Goal: Information Seeking & Learning: Find specific page/section

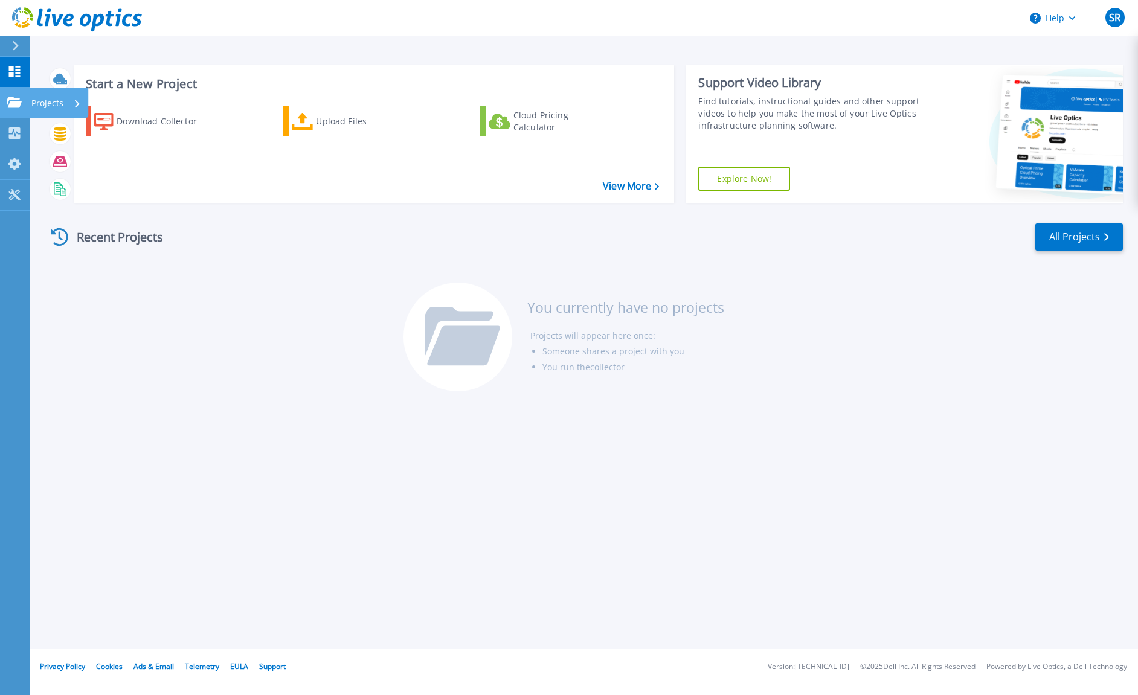
click at [11, 100] on icon at bounding box center [14, 102] width 14 height 10
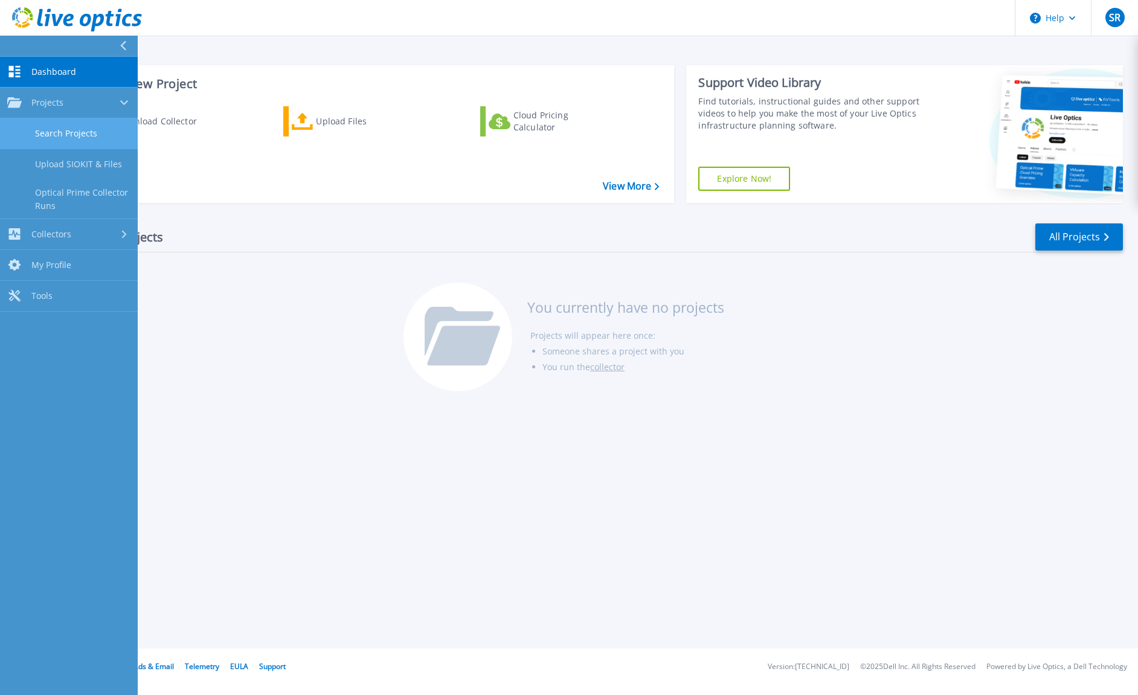
click at [114, 130] on link "Search Projects" at bounding box center [69, 133] width 138 height 31
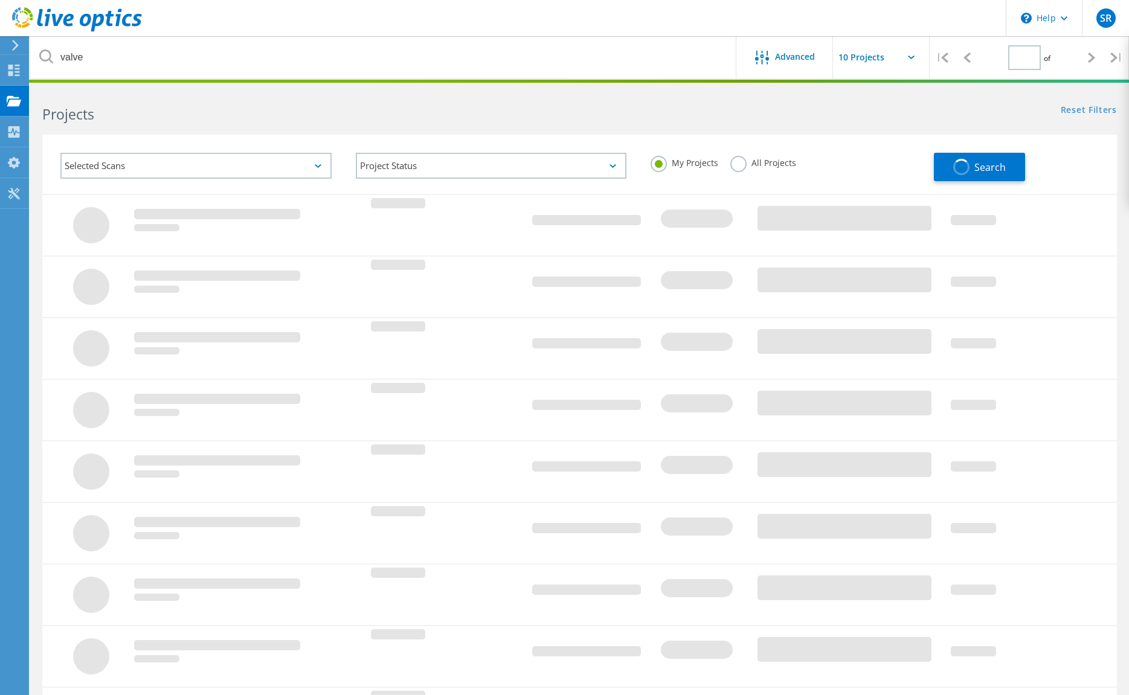
type input "1"
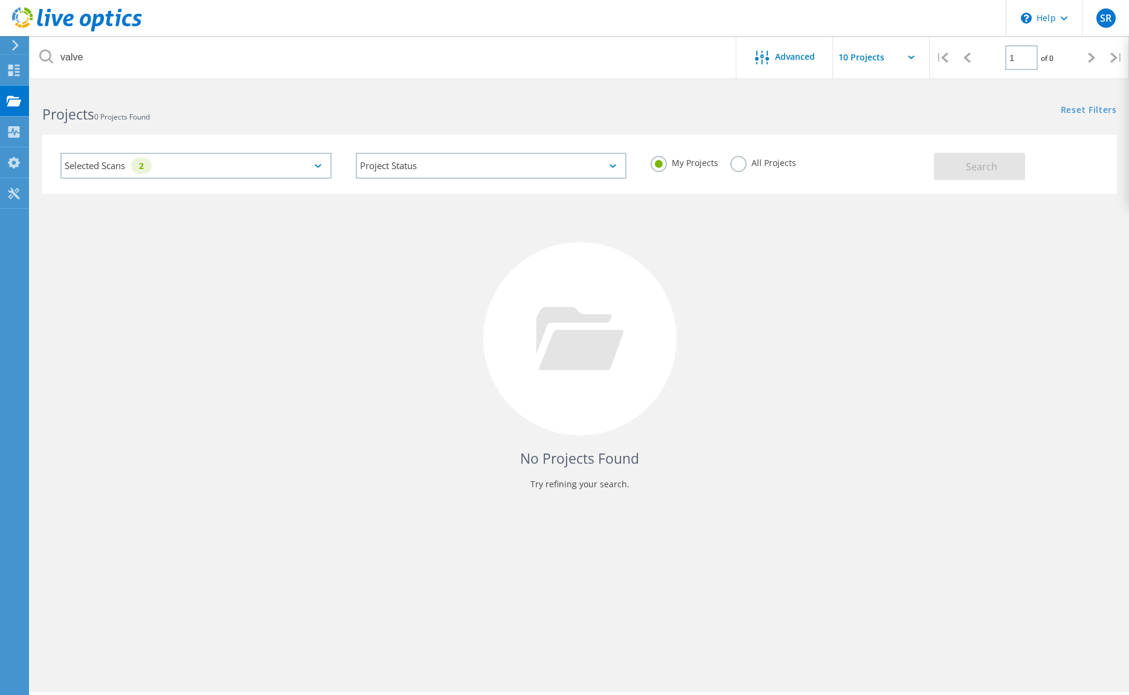
click at [144, 249] on div "No Projects Found Try refining your search." at bounding box center [579, 350] width 1075 height 312
click at [19, 43] on icon at bounding box center [15, 45] width 9 height 11
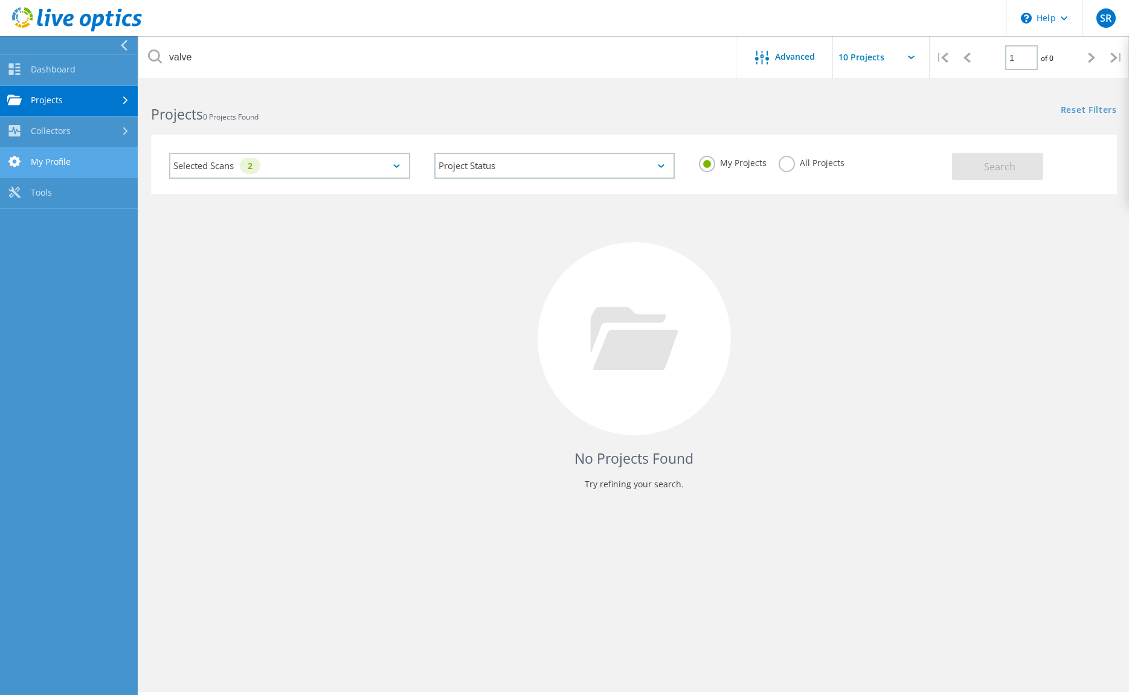
click at [69, 161] on link "My Profile" at bounding box center [69, 162] width 138 height 31
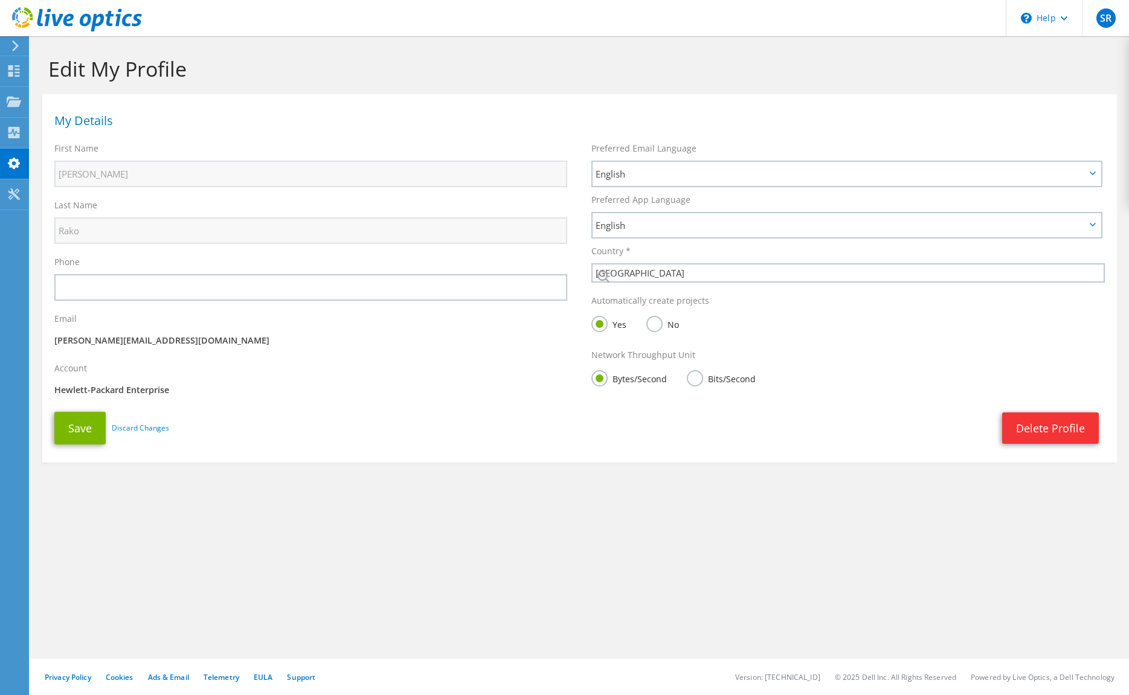
select select "224"
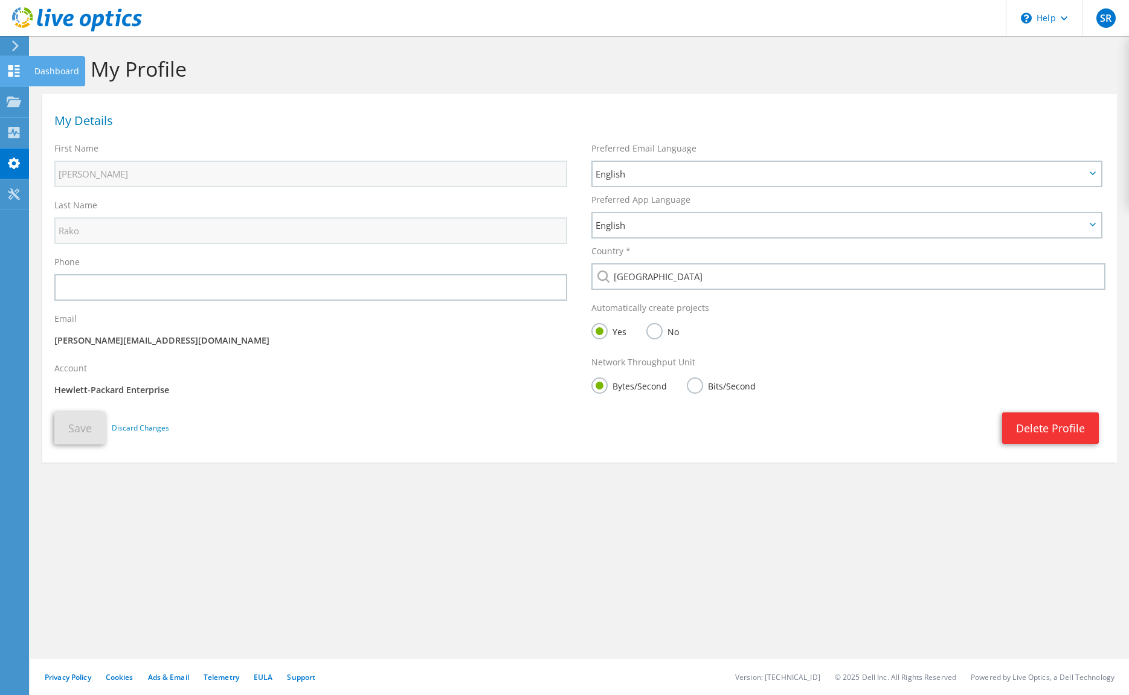
click at [48, 66] on div "Dashboard" at bounding box center [56, 71] width 57 height 30
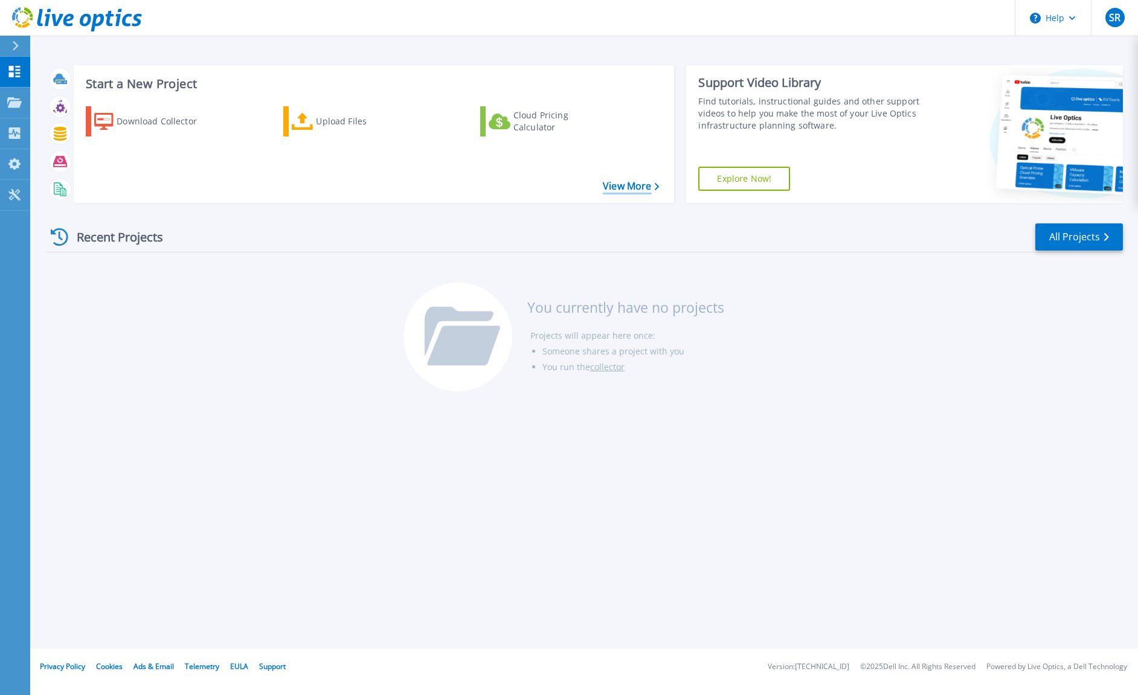
click at [619, 188] on link "View More" at bounding box center [631, 186] width 56 height 11
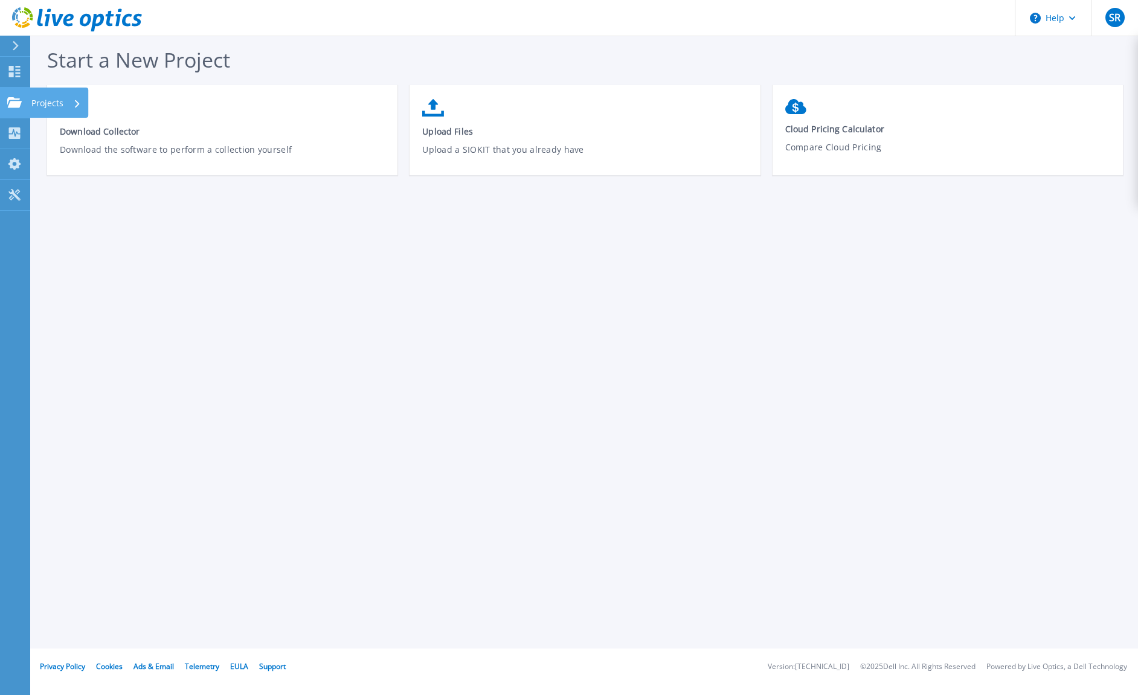
click at [40, 106] on p "Projects" at bounding box center [47, 103] width 32 height 31
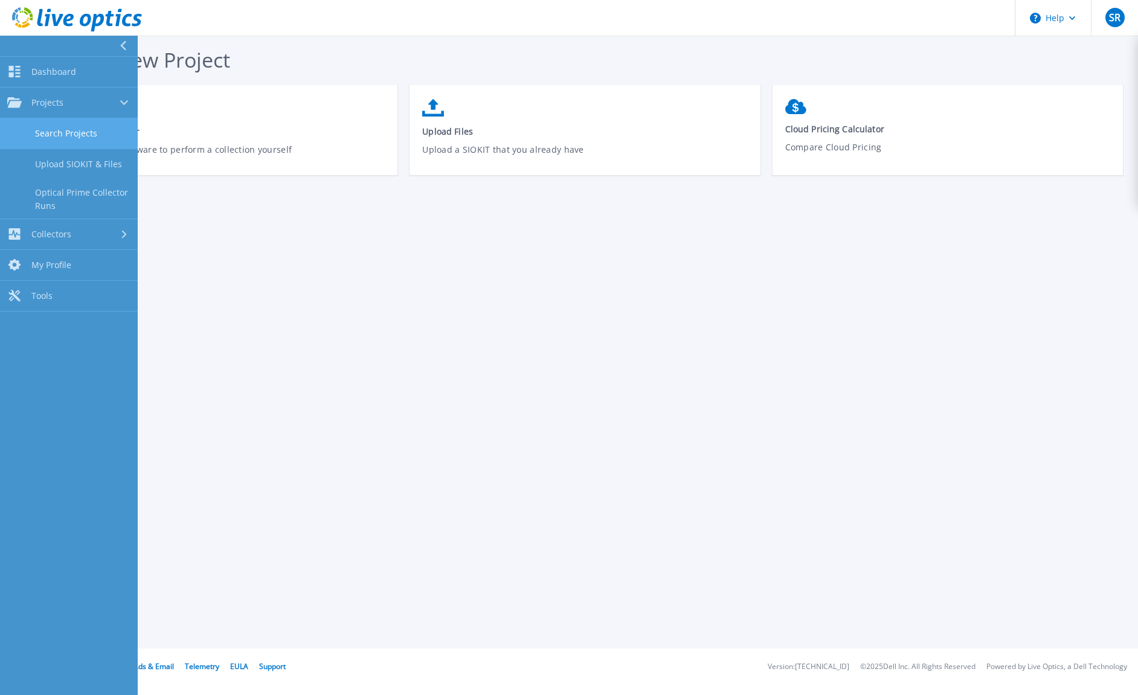
click at [90, 131] on link "Search Projects" at bounding box center [69, 133] width 138 height 31
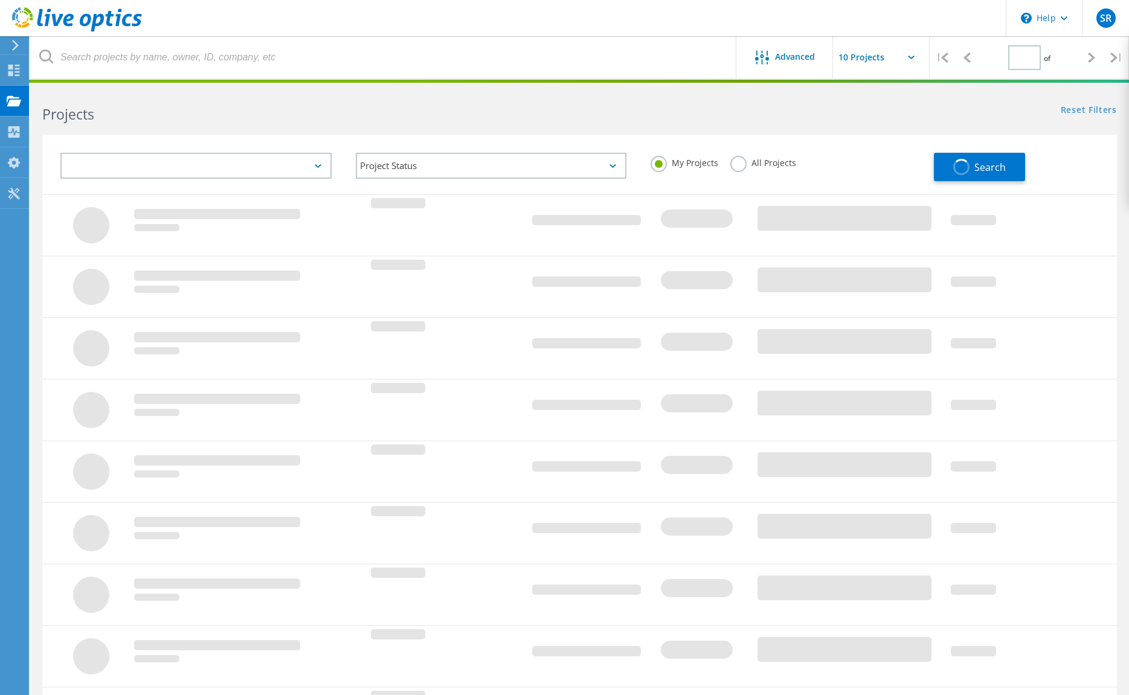
type input "1"
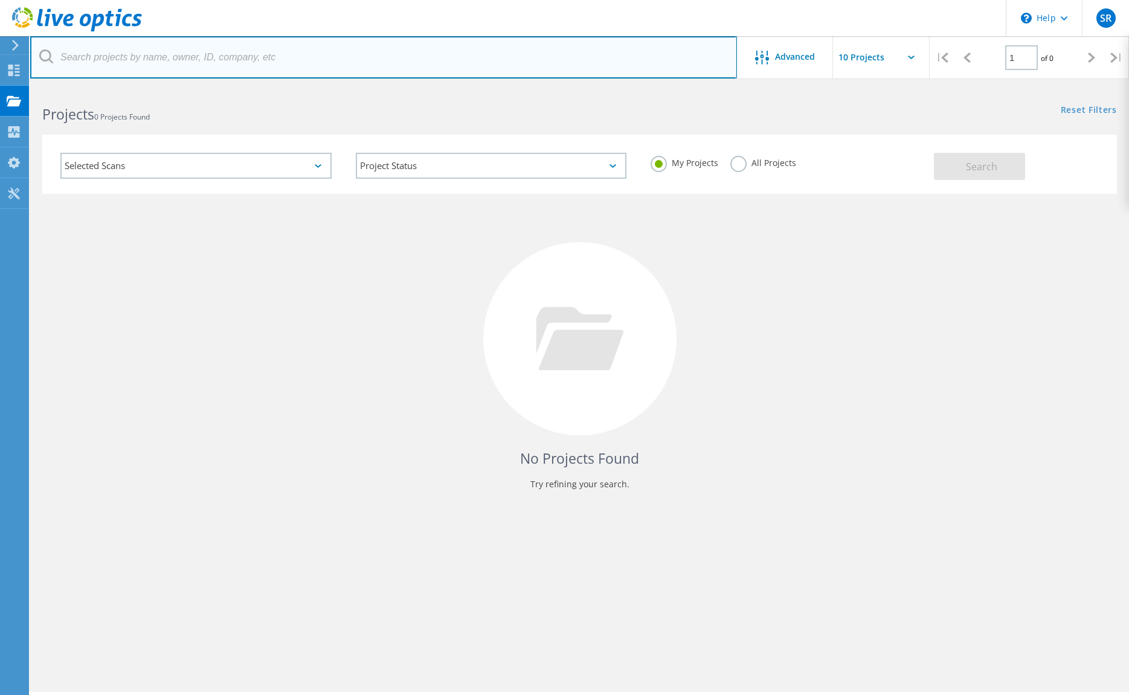
click at [109, 56] on input "text" at bounding box center [383, 57] width 707 height 42
type input "valve"
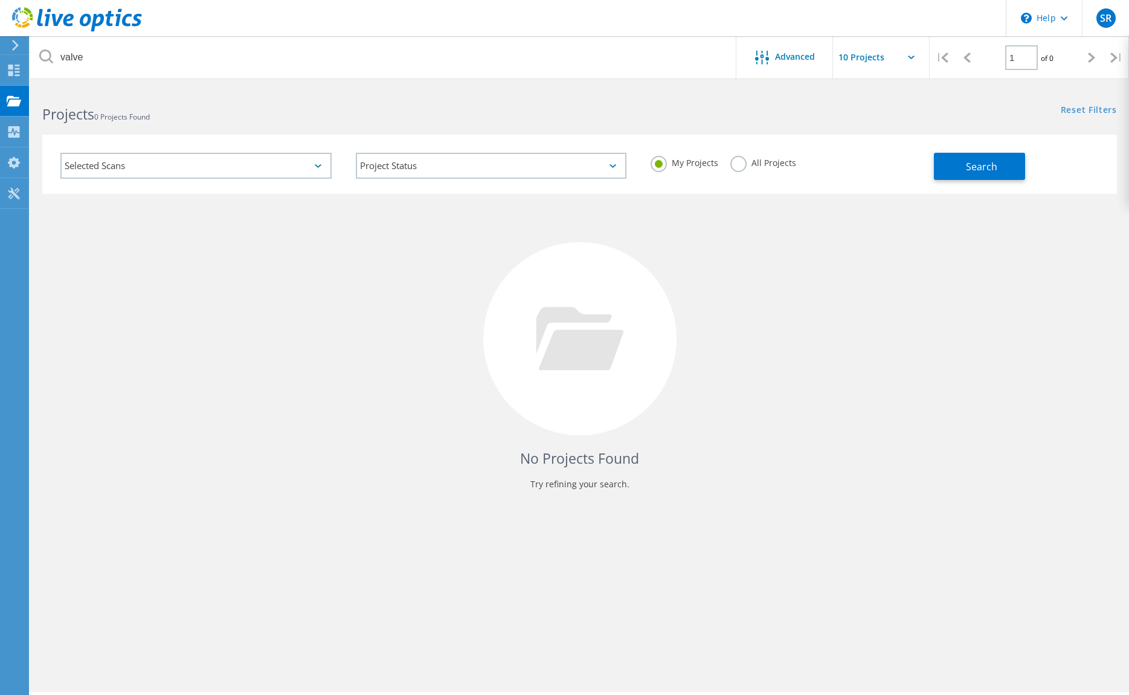
click at [745, 165] on label "All Projects" at bounding box center [763, 161] width 66 height 11
click at [0, 0] on input "All Projects" at bounding box center [0, 0] width 0 height 0
click at [136, 163] on div "Selected Scans" at bounding box center [195, 166] width 271 height 26
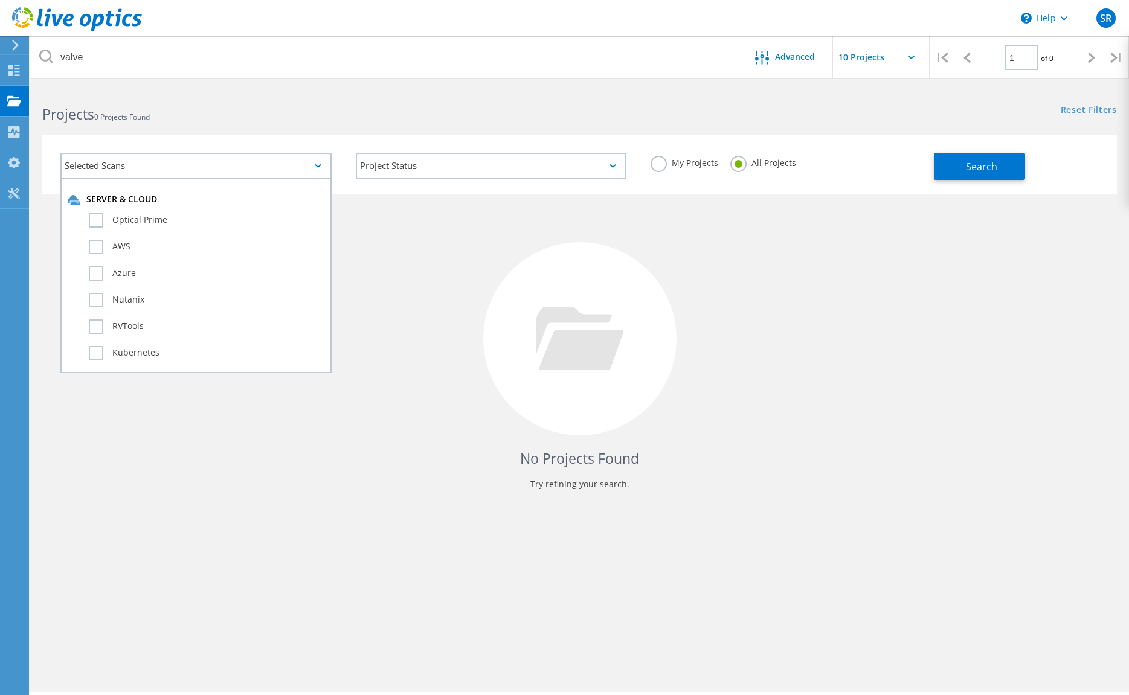
drag, startPoint x: 97, startPoint y: 218, endPoint x: 126, endPoint y: 236, distance: 33.9
click at [97, 218] on label "Optical Prime" at bounding box center [207, 220] width 236 height 14
click at [0, 0] on input "Optical Prime" at bounding box center [0, 0] width 0 height 0
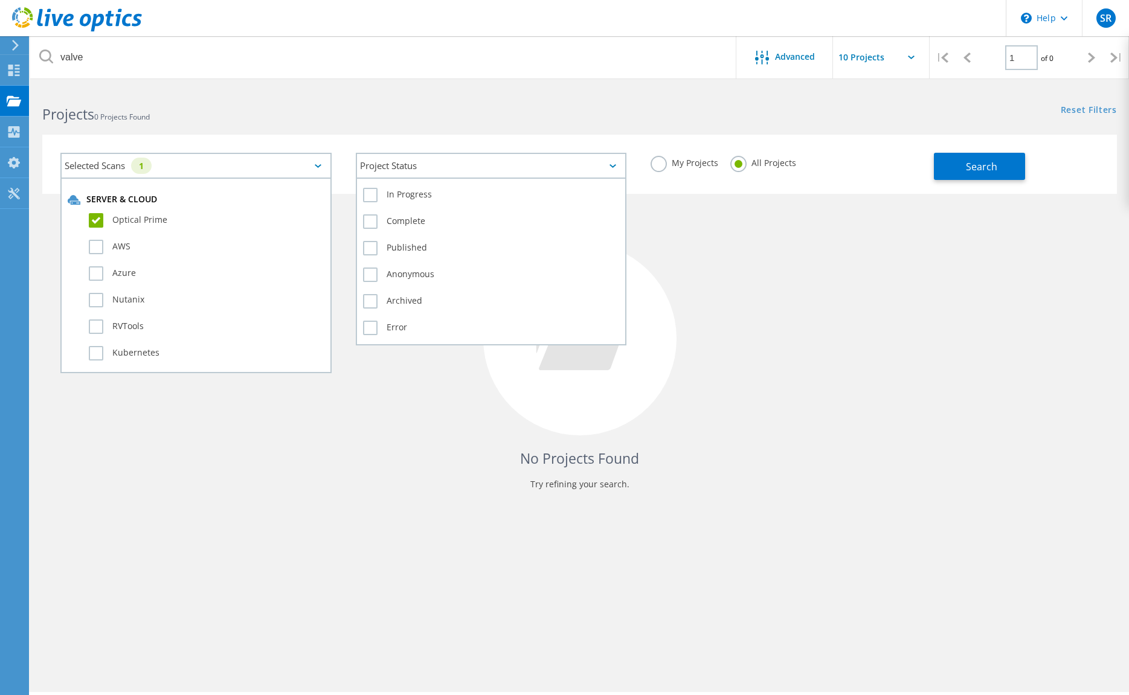
click at [407, 162] on div "Project Status" at bounding box center [491, 166] width 271 height 26
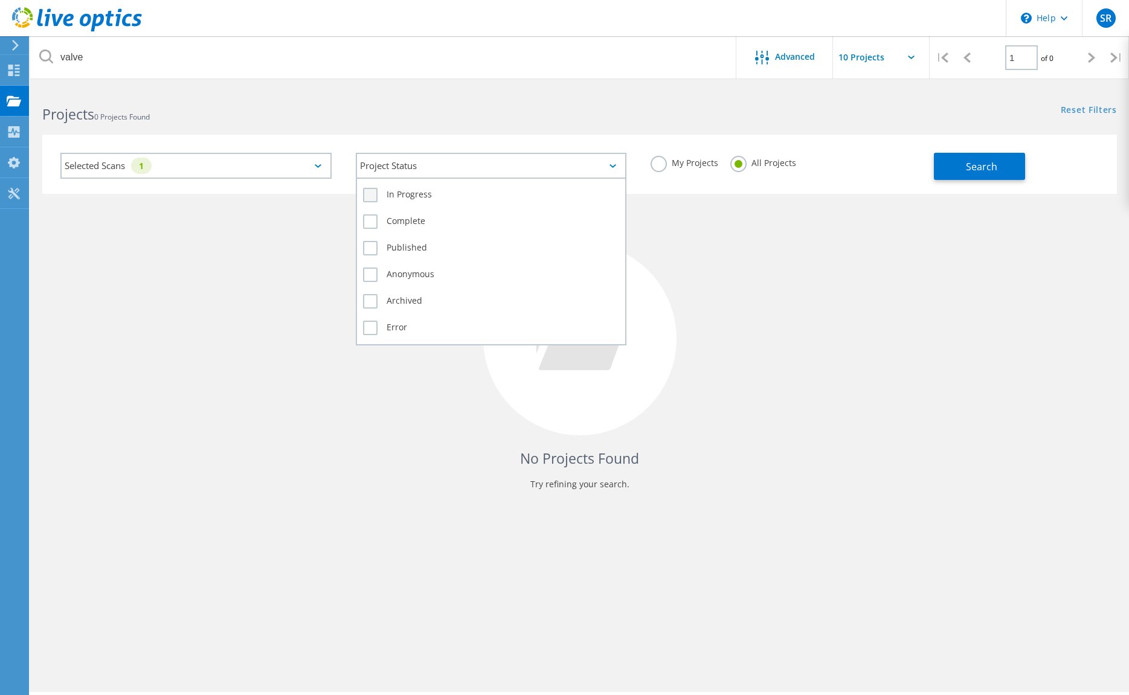
click at [373, 199] on label "In Progress" at bounding box center [491, 195] width 257 height 14
click at [0, 0] on input "In Progress" at bounding box center [0, 0] width 0 height 0
click at [373, 221] on label "Complete" at bounding box center [491, 221] width 257 height 14
click at [0, 0] on input "Complete" at bounding box center [0, 0] width 0 height 0
click at [372, 245] on label "Published" at bounding box center [491, 248] width 257 height 14
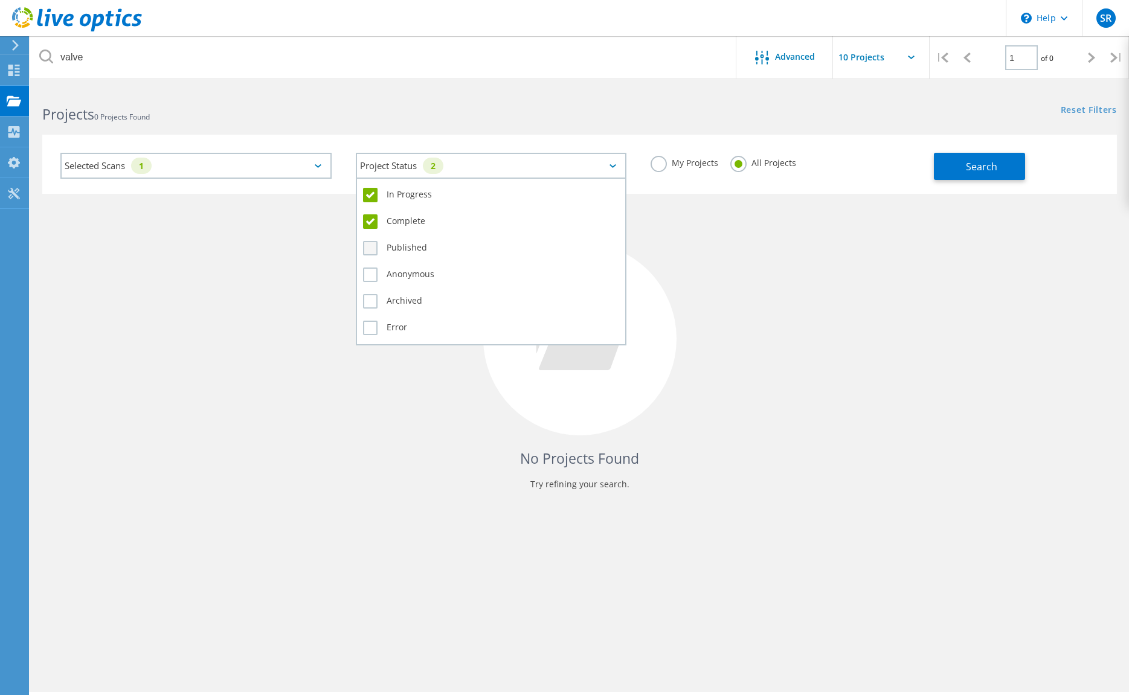
click at [0, 0] on input "Published" at bounding box center [0, 0] width 0 height 0
click at [373, 276] on label "Anonymous" at bounding box center [491, 275] width 257 height 14
click at [0, 0] on input "Anonymous" at bounding box center [0, 0] width 0 height 0
click at [372, 307] on label "Archived" at bounding box center [491, 301] width 257 height 14
click at [0, 0] on input "Archived" at bounding box center [0, 0] width 0 height 0
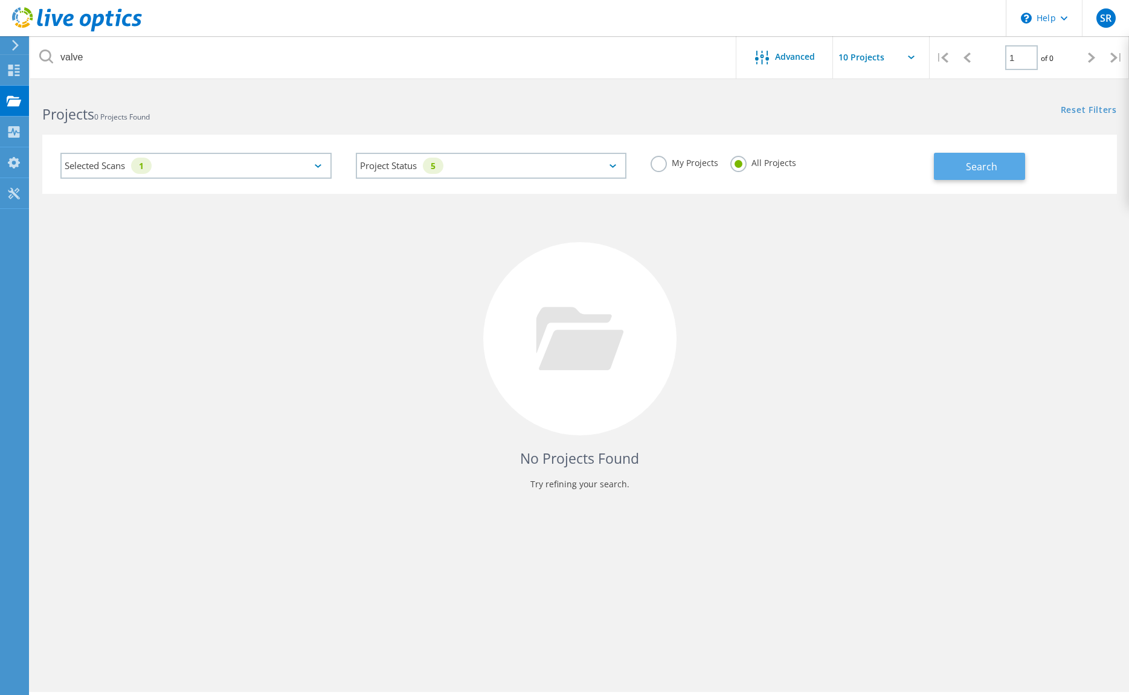
click at [956, 161] on button "Search" at bounding box center [979, 166] width 91 height 27
click at [204, 164] on div "Selected Scans 1" at bounding box center [195, 166] width 271 height 26
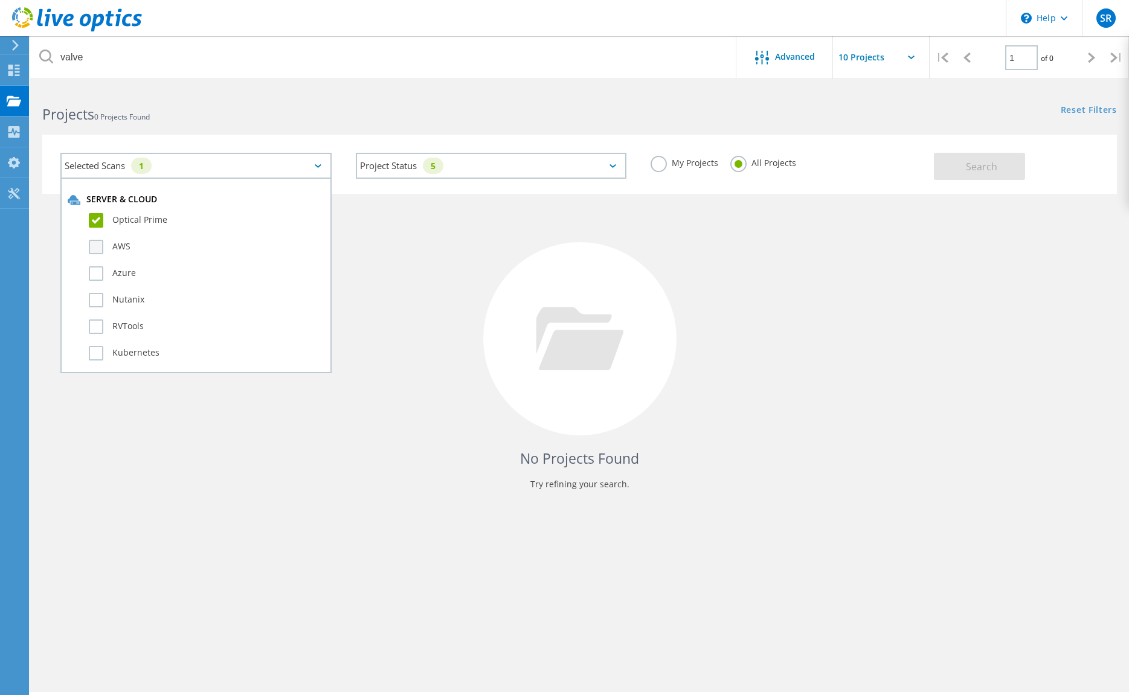
click at [97, 245] on label "AWS" at bounding box center [207, 247] width 236 height 14
click at [0, 0] on input "AWS" at bounding box center [0, 0] width 0 height 0
click at [92, 274] on label "Azure" at bounding box center [207, 273] width 236 height 14
click at [0, 0] on input "Azure" at bounding box center [0, 0] width 0 height 0
click at [95, 309] on div "Nutanix" at bounding box center [196, 303] width 257 height 27
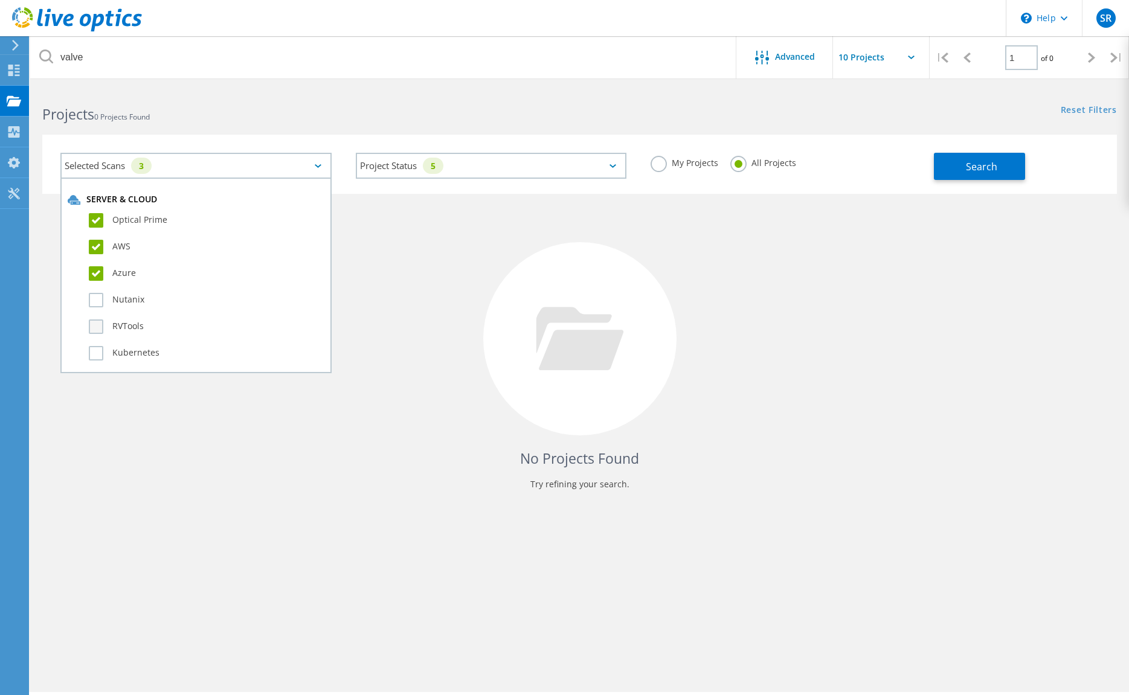
click at [94, 326] on label "RVTools" at bounding box center [207, 327] width 236 height 14
click at [0, 0] on input "RVTools" at bounding box center [0, 0] width 0 height 0
click at [97, 289] on div "Azure" at bounding box center [196, 276] width 257 height 27
click at [99, 297] on label "Nutanix" at bounding box center [207, 300] width 236 height 14
click at [0, 0] on input "Nutanix" at bounding box center [0, 0] width 0 height 0
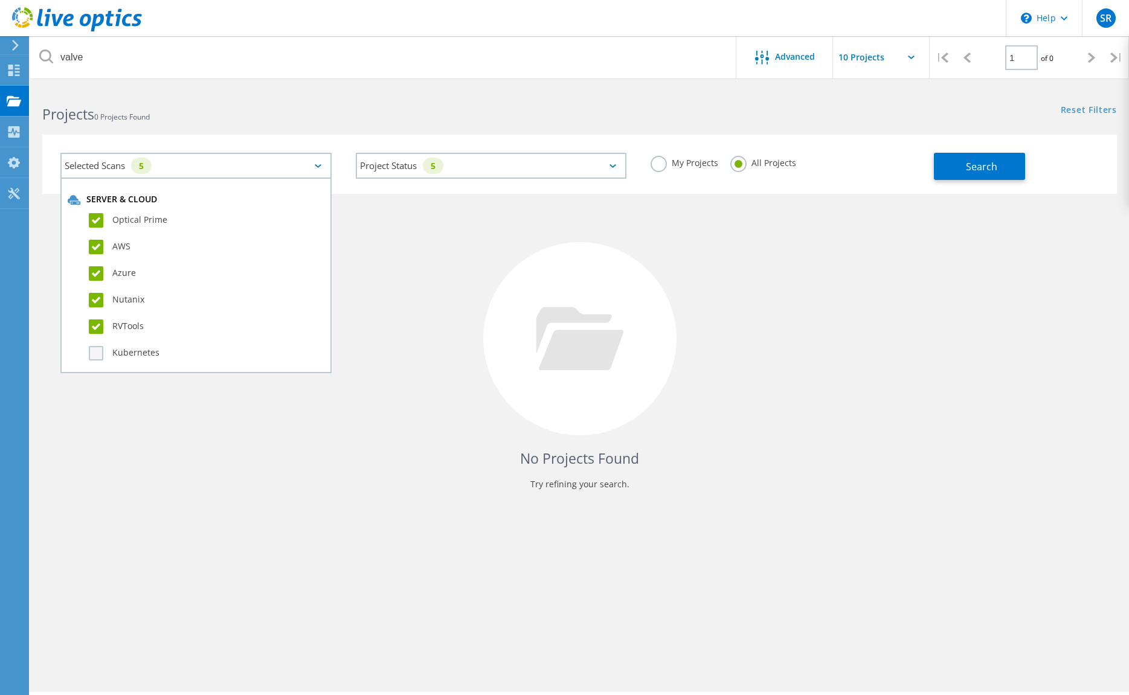
click at [95, 351] on label "Kubernetes" at bounding box center [207, 353] width 236 height 14
click at [0, 0] on input "Kubernetes" at bounding box center [0, 0] width 0 height 0
click at [97, 285] on label "SQL Server" at bounding box center [207, 284] width 236 height 14
click at [0, 0] on input "SQL Server" at bounding box center [0, 0] width 0 height 0
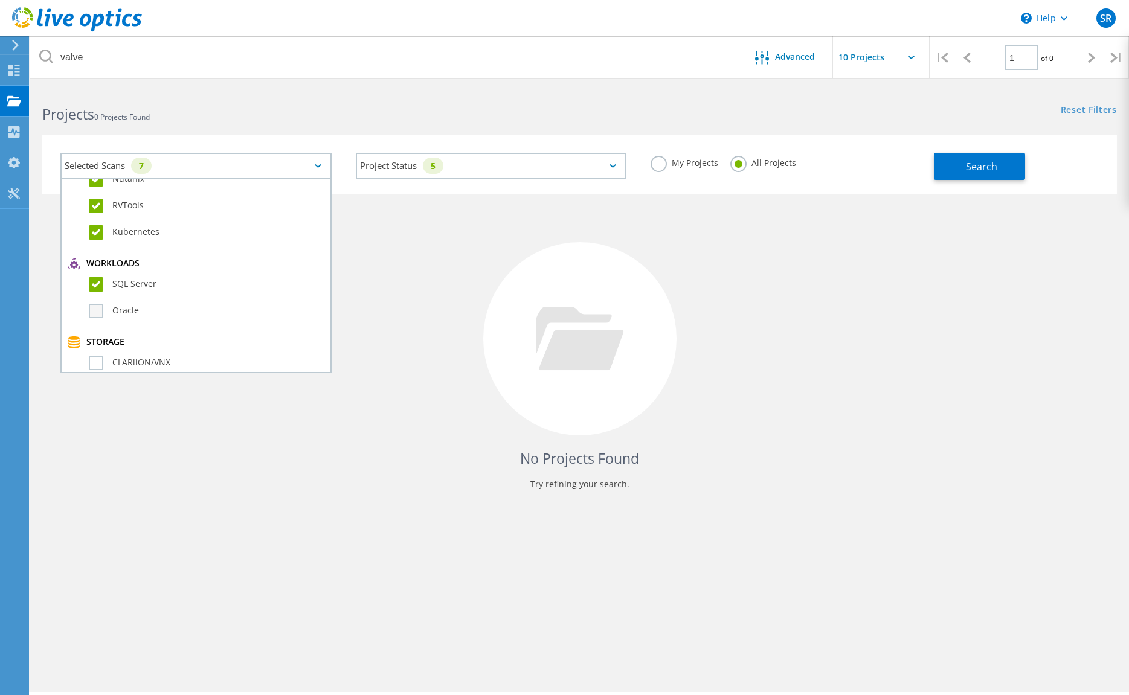
click at [95, 314] on label "Oracle" at bounding box center [207, 311] width 236 height 14
click at [0, 0] on input "Oracle" at bounding box center [0, 0] width 0 height 0
click at [99, 306] on label "CLARiiON/VNX" at bounding box center [207, 302] width 236 height 14
click at [0, 0] on input "CLARiiON/VNX" at bounding box center [0, 0] width 0 height 0
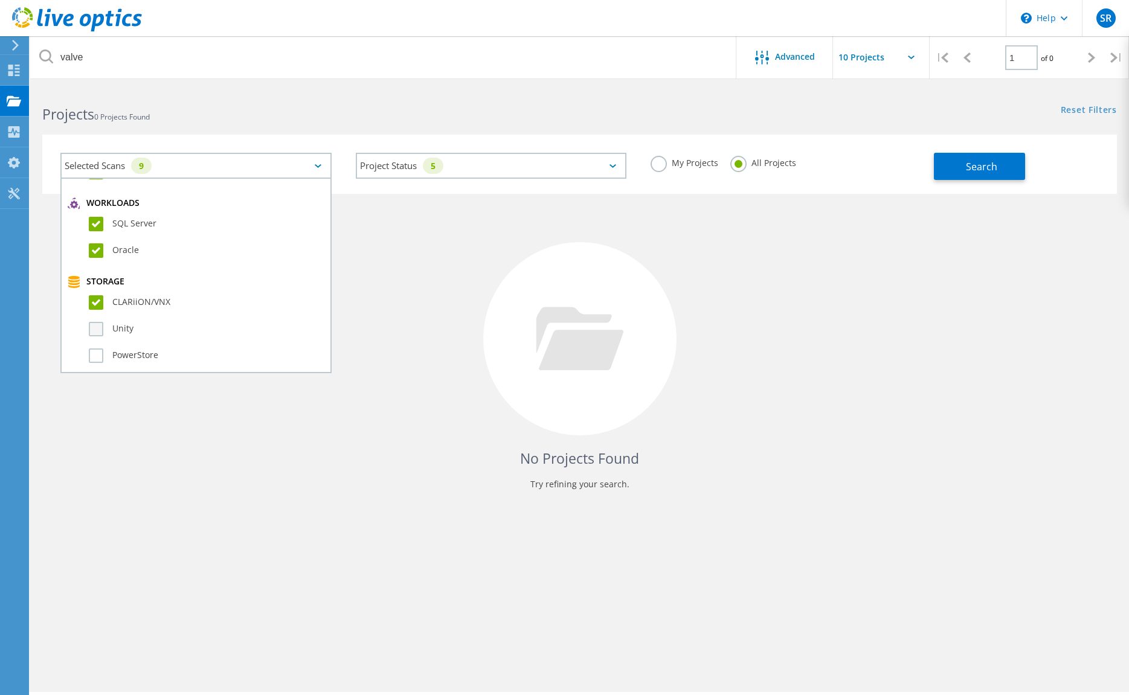
click at [98, 328] on label "Unity" at bounding box center [207, 329] width 236 height 14
click at [0, 0] on input "Unity" at bounding box center [0, 0] width 0 height 0
click at [92, 356] on label "PowerStore" at bounding box center [207, 356] width 236 height 14
click at [0, 0] on input "PowerStore" at bounding box center [0, 0] width 0 height 0
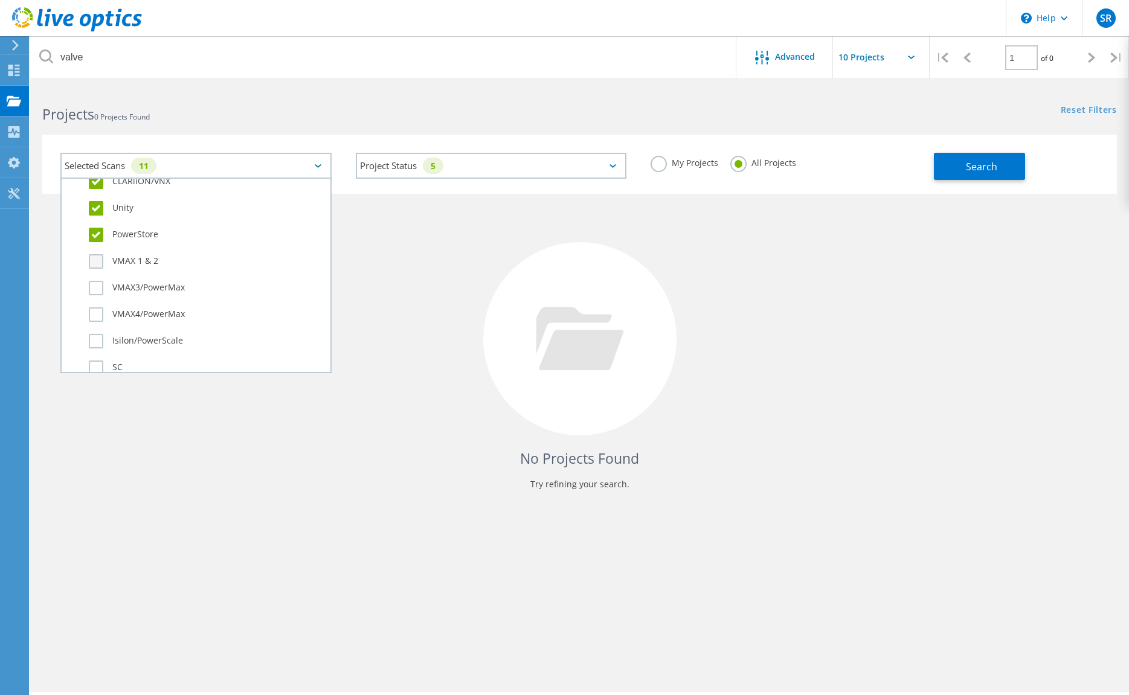
click at [94, 260] on label "VMAX 1 & 2" at bounding box center [207, 261] width 236 height 14
click at [0, 0] on input "VMAX 1 & 2" at bounding box center [0, 0] width 0 height 0
click at [99, 284] on label "VMAX3/PowerMax" at bounding box center [207, 288] width 236 height 14
click at [0, 0] on input "VMAX3/PowerMax" at bounding box center [0, 0] width 0 height 0
click at [94, 313] on label "VMAX4/PowerMax" at bounding box center [207, 314] width 236 height 14
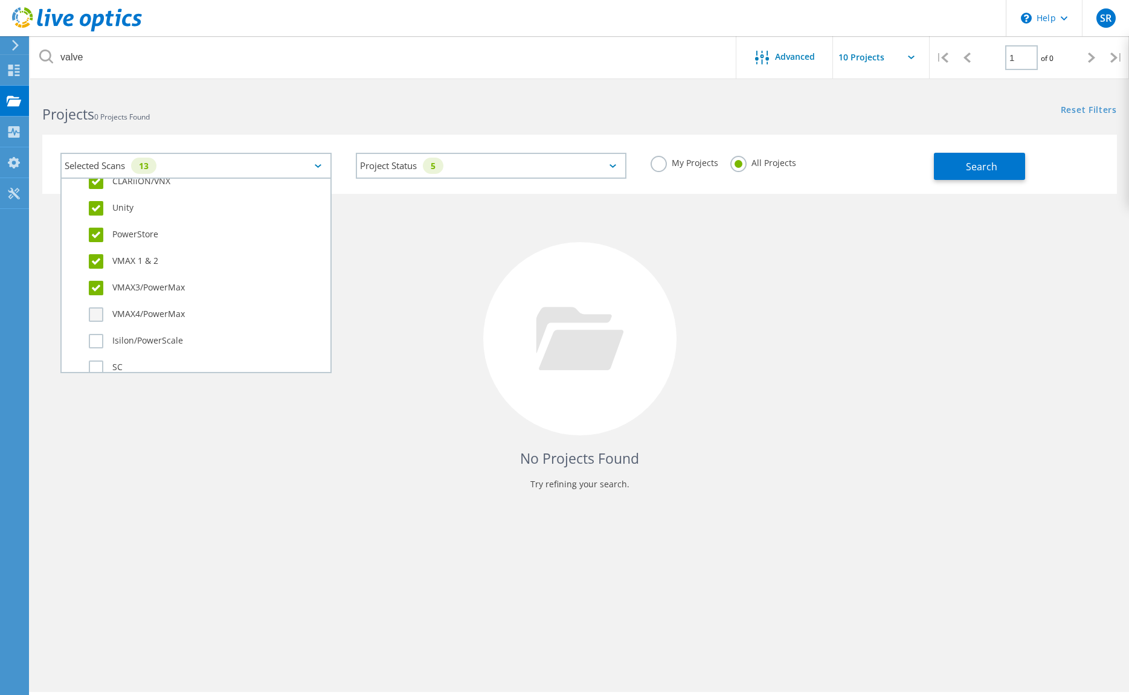
click at [0, 0] on input "VMAX4/PowerMax" at bounding box center [0, 0] width 0 height 0
click at [95, 340] on label "Isilon/PowerScale" at bounding box center [207, 341] width 236 height 14
click at [0, 0] on input "Isilon/PowerScale" at bounding box center [0, 0] width 0 height 0
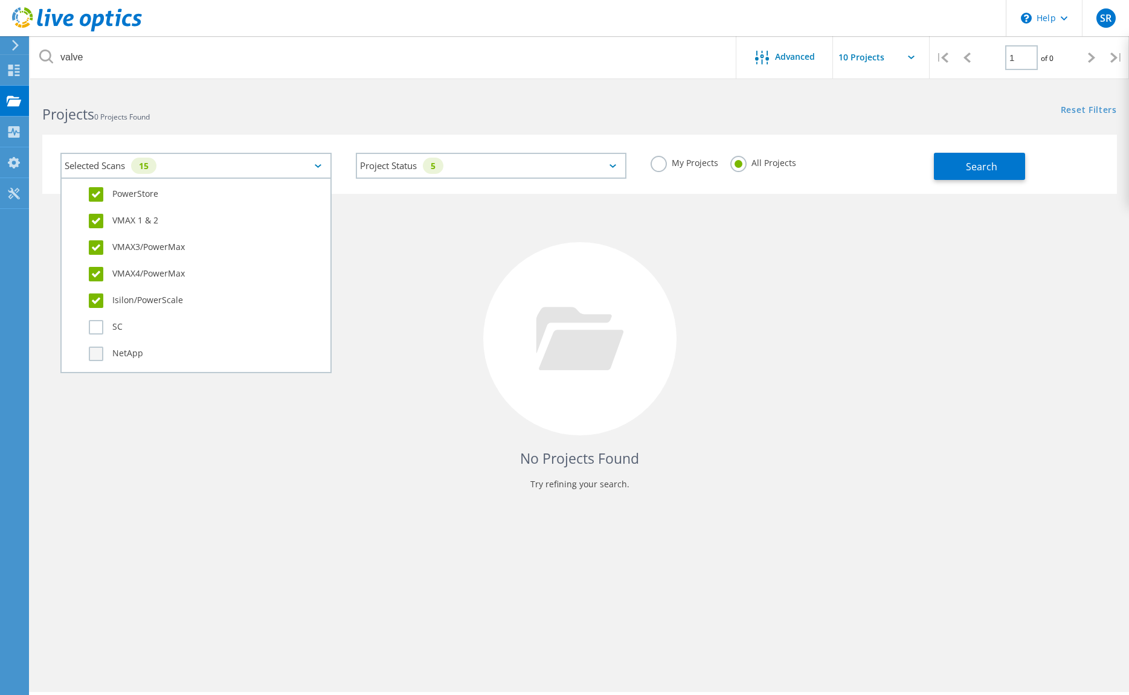
scroll to position [423, 0]
click at [93, 252] on label "SC" at bounding box center [207, 247] width 236 height 14
click at [0, 0] on input "SC" at bounding box center [0, 0] width 0 height 0
click at [103, 274] on label "NetApp" at bounding box center [207, 273] width 236 height 14
click at [0, 0] on input "NetApp" at bounding box center [0, 0] width 0 height 0
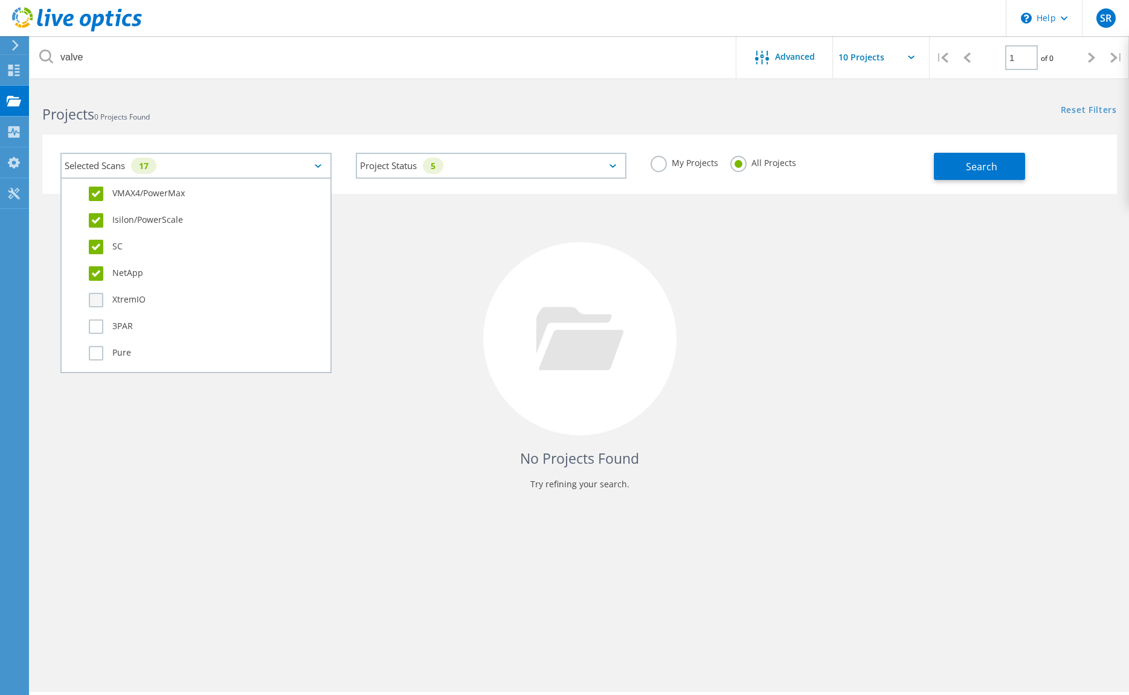
click at [100, 299] on label "XtremIO" at bounding box center [207, 300] width 236 height 14
click at [0, 0] on input "XtremIO" at bounding box center [0, 0] width 0 height 0
click at [93, 325] on label "3PAR" at bounding box center [207, 327] width 236 height 14
click at [0, 0] on input "3PAR" at bounding box center [0, 0] width 0 height 0
click at [95, 353] on label "Pure" at bounding box center [207, 353] width 236 height 14
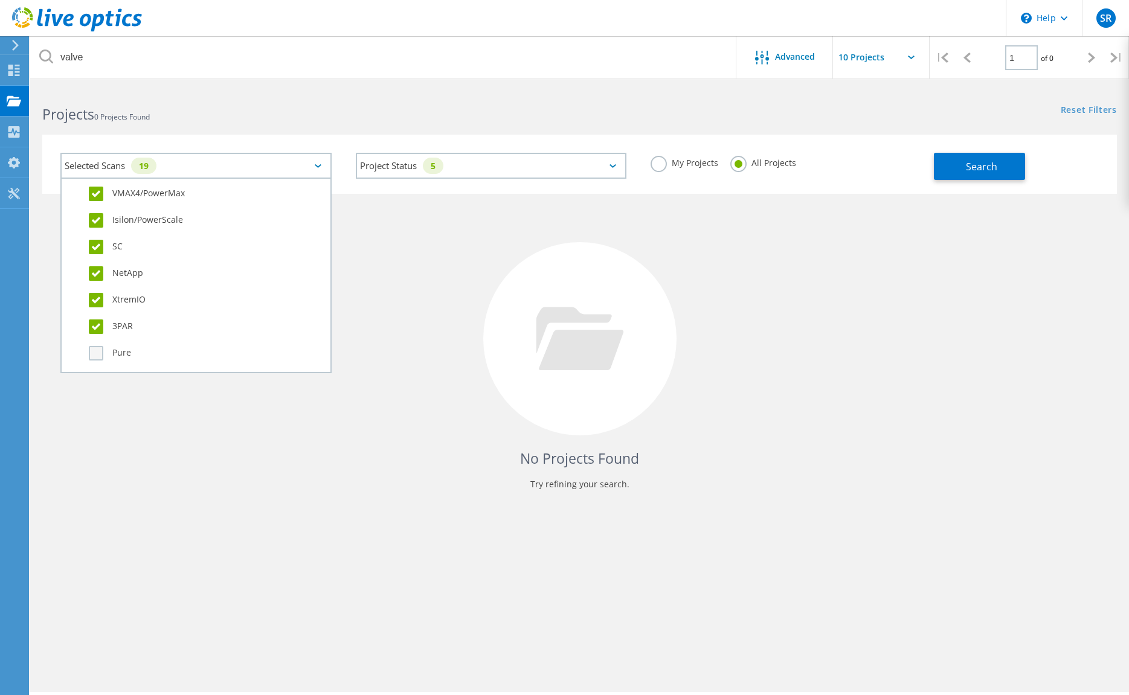
click at [0, 0] on input "Pure" at bounding box center [0, 0] width 0 height 0
click at [97, 323] on label "Hitachi" at bounding box center [207, 319] width 236 height 14
click at [0, 0] on input "Hitachi" at bounding box center [0, 0] width 0 height 0
click at [97, 344] on label "IBM" at bounding box center [207, 346] width 236 height 14
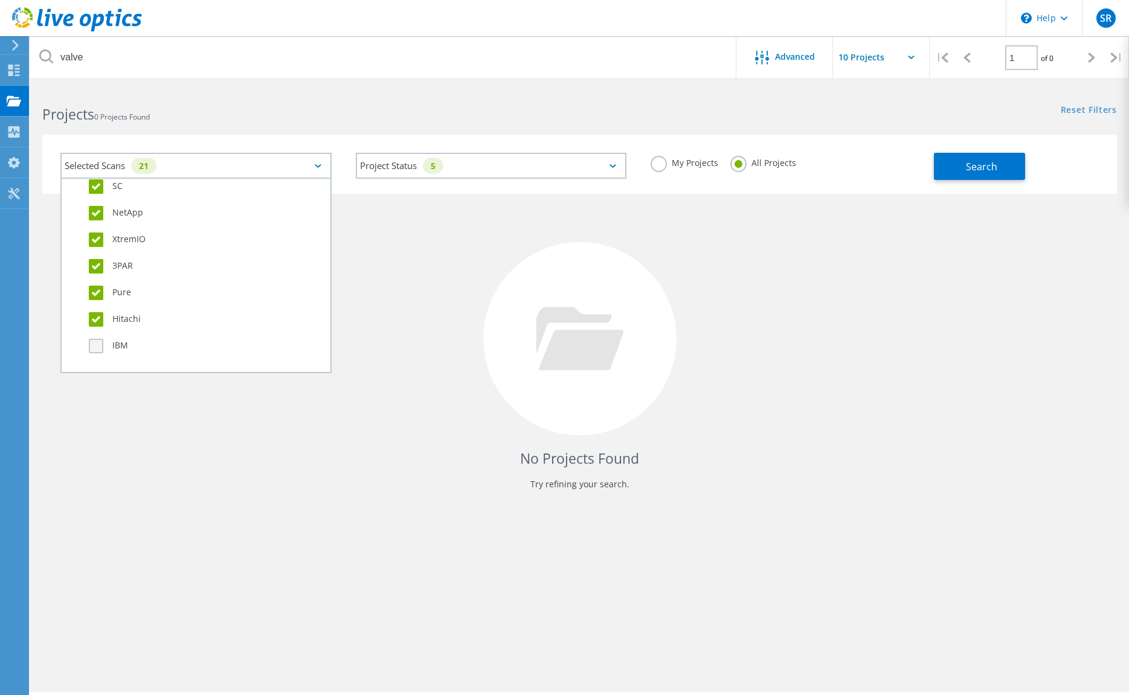
click at [0, 0] on input "IBM" at bounding box center [0, 0] width 0 height 0
drag, startPoint x: 102, startPoint y: 277, endPoint x: 102, endPoint y: 286, distance: 9.7
click at [102, 278] on label "Avamar" at bounding box center [207, 277] width 236 height 14
click at [0, 0] on input "Avamar" at bounding box center [0, 0] width 0 height 0
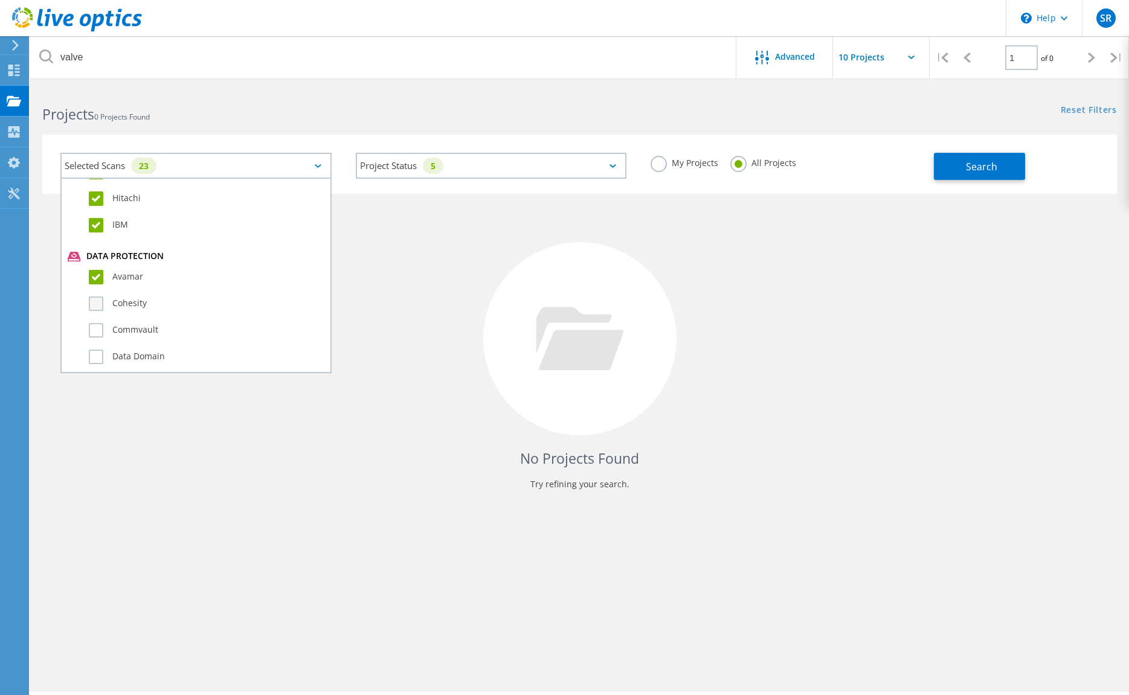
click at [100, 302] on label "Cohesity" at bounding box center [207, 304] width 236 height 14
click at [0, 0] on input "Cohesity" at bounding box center [0, 0] width 0 height 0
click at [98, 326] on label "Commvault" at bounding box center [207, 330] width 236 height 14
click at [0, 0] on input "Commvault" at bounding box center [0, 0] width 0 height 0
click at [94, 353] on label "Data Domain" at bounding box center [207, 357] width 236 height 14
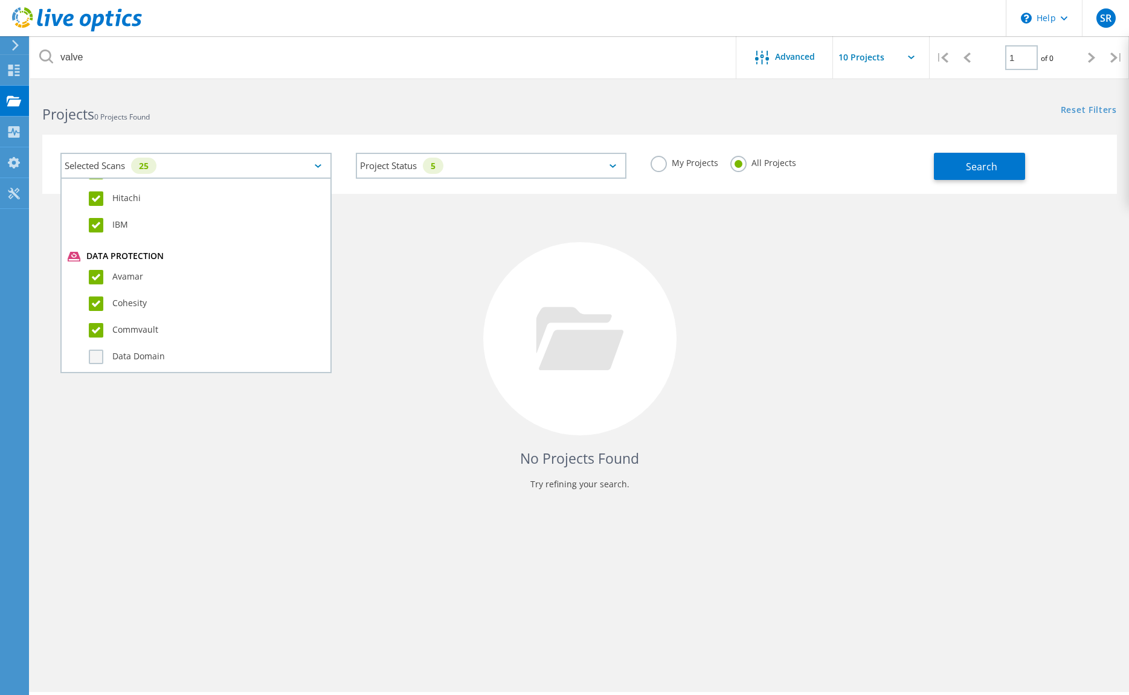
click at [0, 0] on input "Data Domain" at bounding box center [0, 0] width 0 height 0
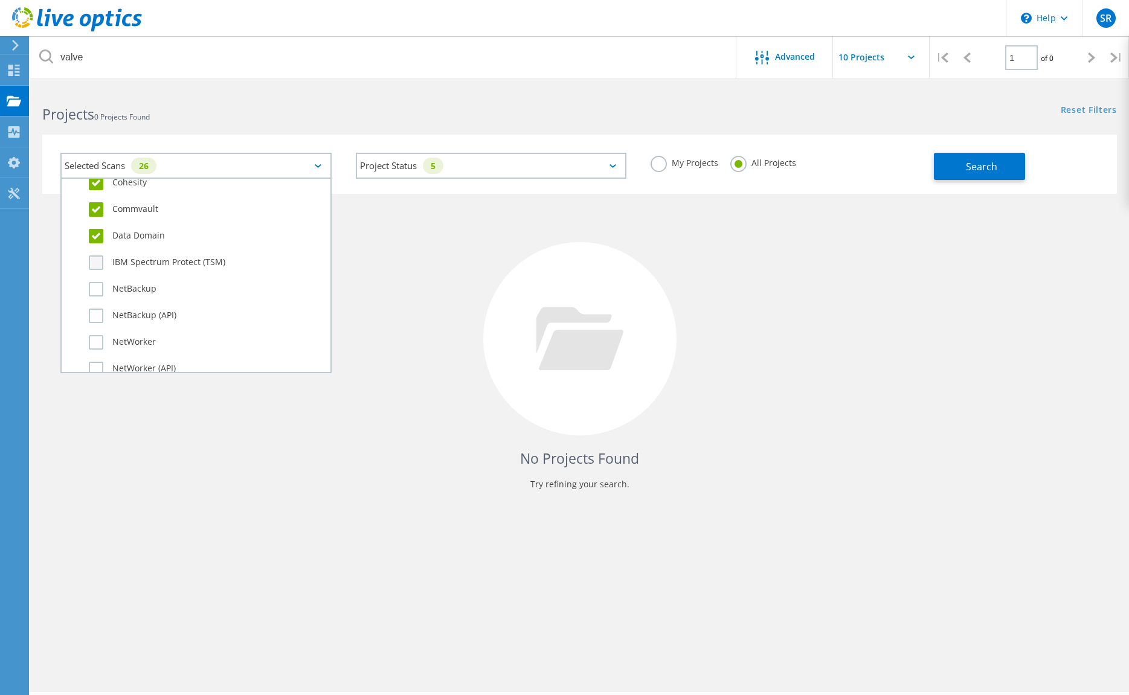
click at [95, 263] on label "IBM Spectrum Protect (TSM)" at bounding box center [207, 263] width 236 height 14
click at [0, 0] on input "IBM Spectrum Protect (TSM)" at bounding box center [0, 0] width 0 height 0
click at [102, 294] on label "NetBackup" at bounding box center [207, 289] width 236 height 14
click at [0, 0] on input "NetBackup" at bounding box center [0, 0] width 0 height 0
drag, startPoint x: 99, startPoint y: 314, endPoint x: 98, endPoint y: 323, distance: 9.7
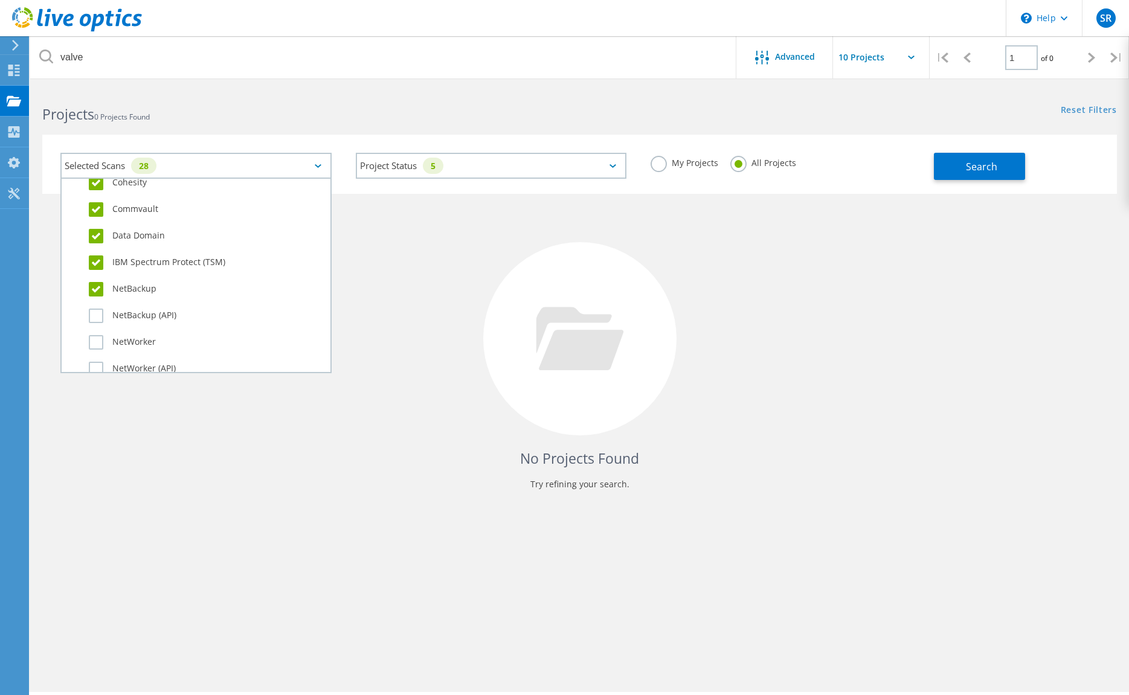
click at [99, 314] on label "NetBackup (API)" at bounding box center [207, 316] width 236 height 14
click at [0, 0] on input "NetBackup (API)" at bounding box center [0, 0] width 0 height 0
click at [94, 343] on label "NetWorker" at bounding box center [207, 342] width 236 height 14
click at [0, 0] on input "NetWorker" at bounding box center [0, 0] width 0 height 0
click at [95, 366] on label "NetWorker (API)" at bounding box center [207, 369] width 236 height 14
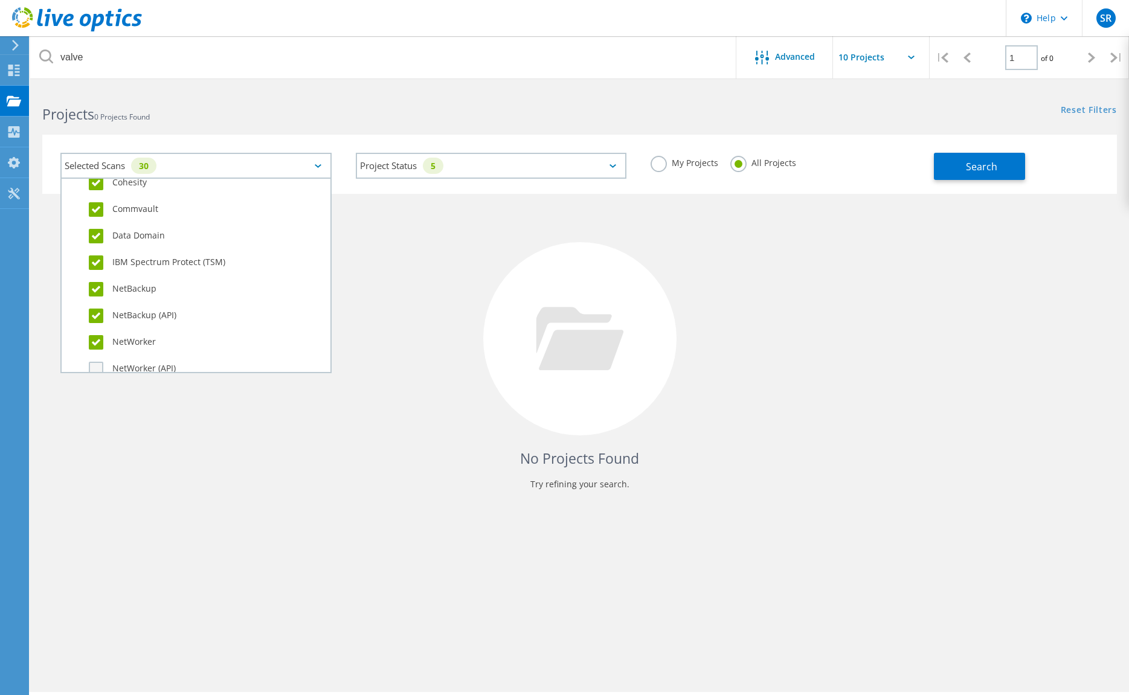
click at [0, 0] on input "NetWorker (API)" at bounding box center [0, 0] width 0 height 0
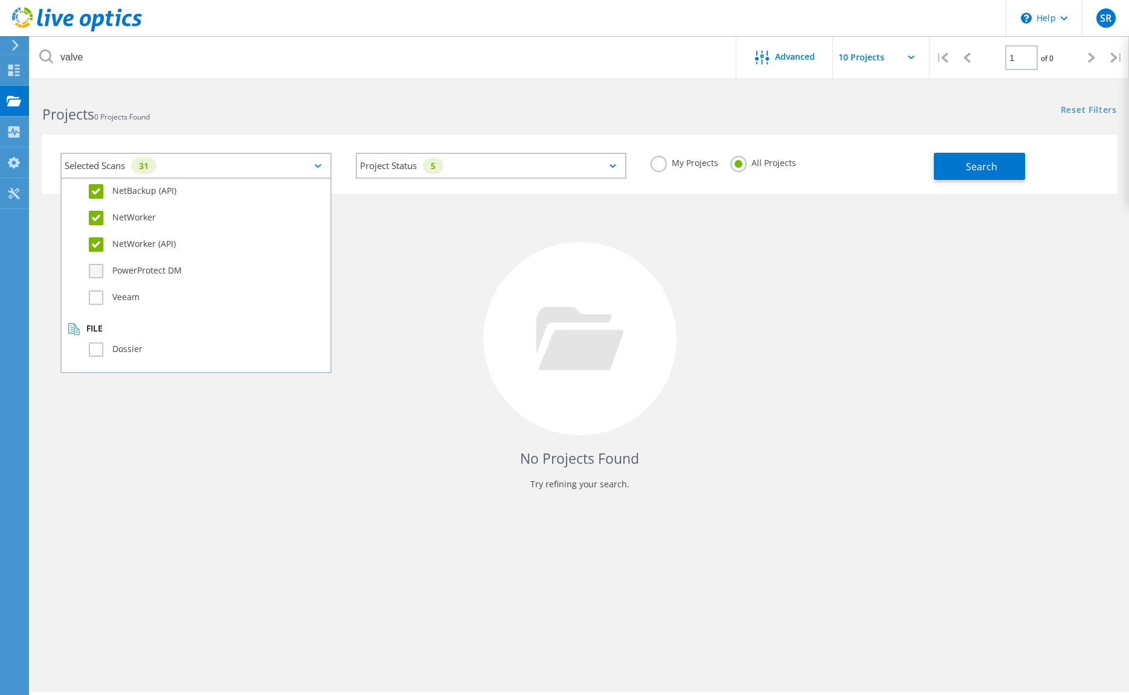
click at [102, 273] on label "PowerProtect DM" at bounding box center [207, 271] width 236 height 14
click at [0, 0] on input "PowerProtect DM" at bounding box center [0, 0] width 0 height 0
click at [97, 300] on label "Veeam" at bounding box center [207, 298] width 236 height 14
click at [0, 0] on input "Veeam" at bounding box center [0, 0] width 0 height 0
click at [94, 350] on label "Dossier" at bounding box center [207, 350] width 236 height 14
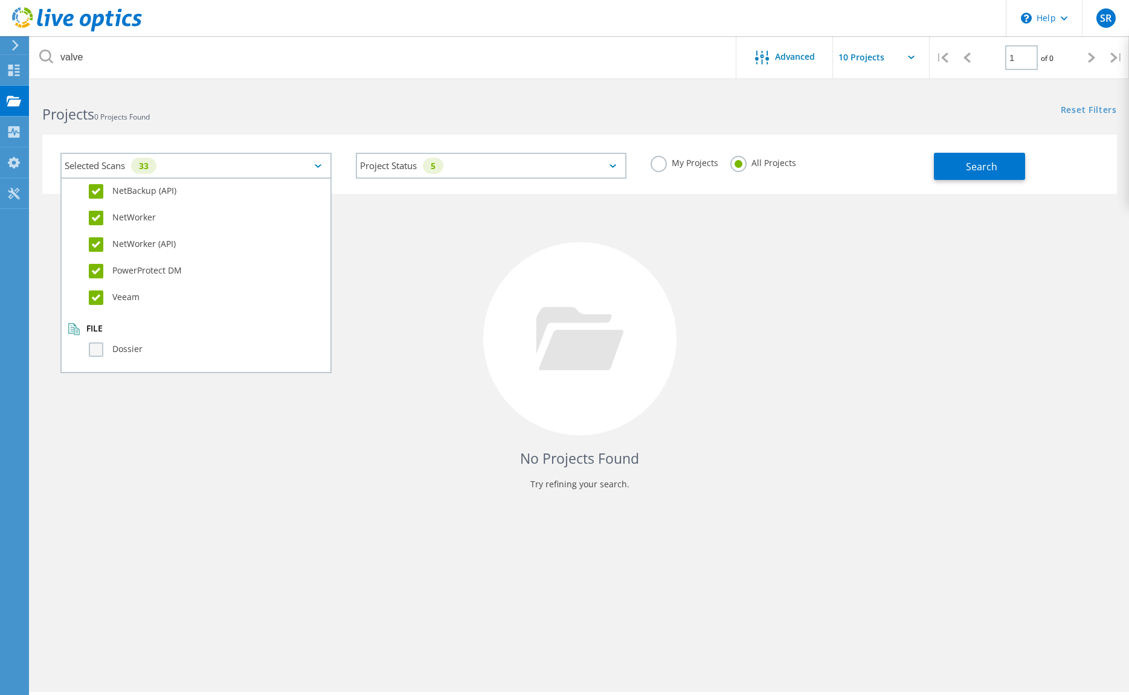
click at [0, 0] on input "Dossier" at bounding box center [0, 0] width 0 height 0
click at [530, 304] on div at bounding box center [579, 338] width 193 height 193
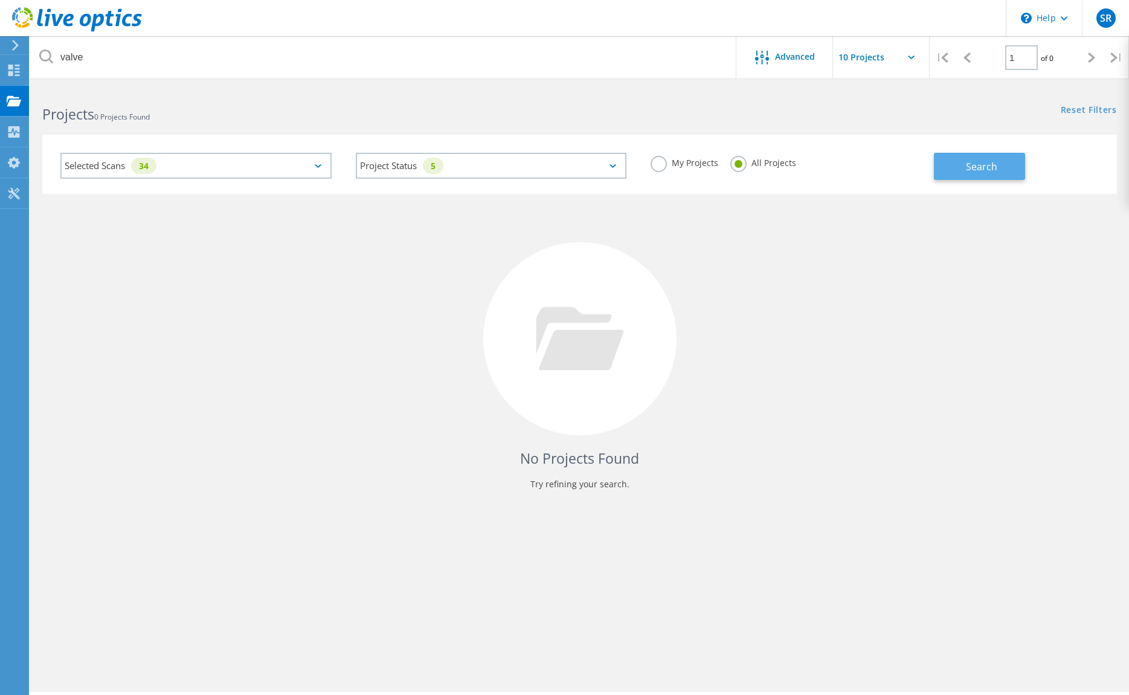
click at [968, 156] on button "Search" at bounding box center [979, 166] width 91 height 27
click at [697, 329] on div "No Projects Found Try refining your search." at bounding box center [579, 350] width 1075 height 312
click at [905, 59] on input "text" at bounding box center [893, 57] width 121 height 42
click at [795, 57] on span "Advanced" at bounding box center [795, 57] width 40 height 8
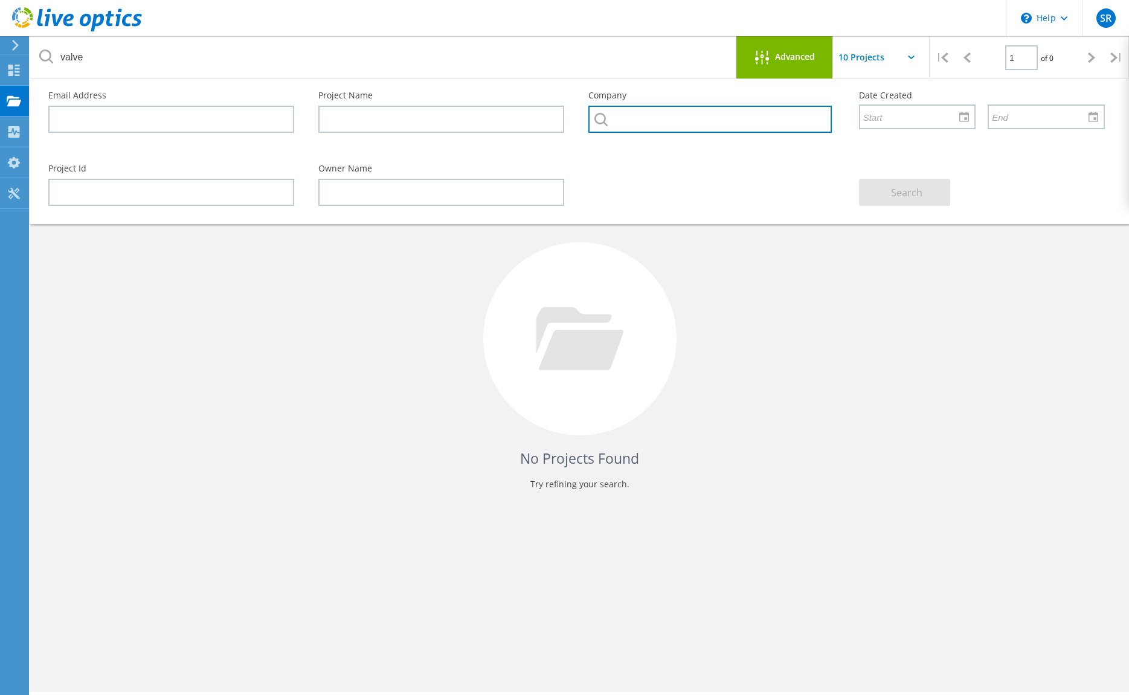
click at [727, 120] on input "text" at bounding box center [709, 119] width 243 height 27
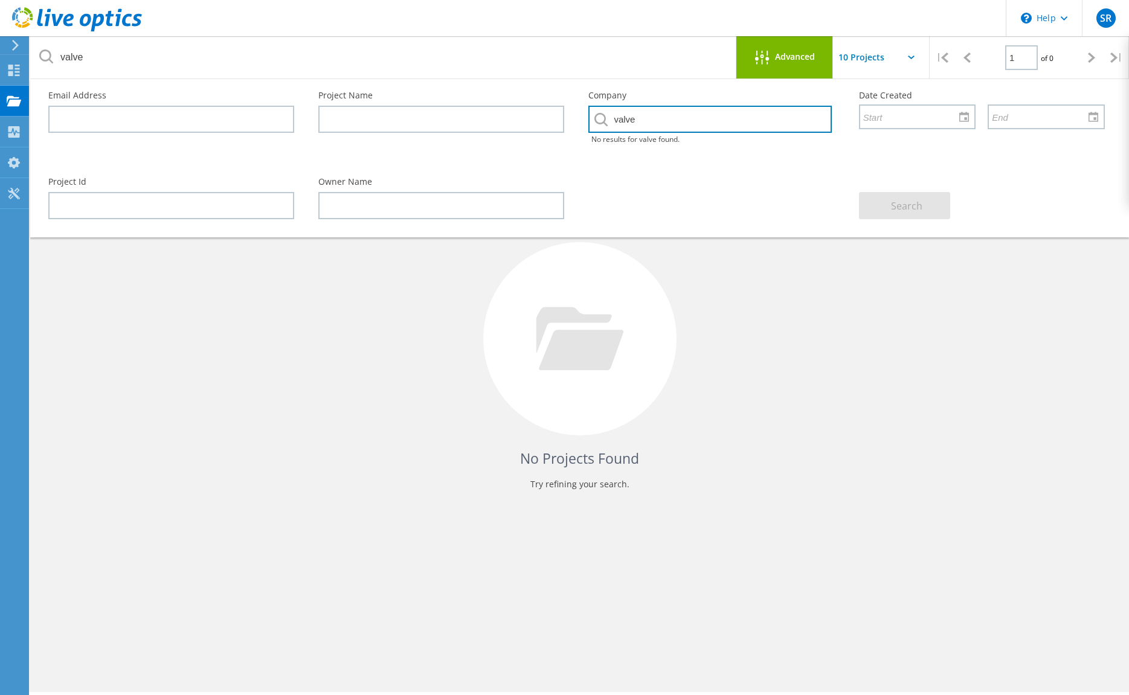
click at [726, 117] on input "valve" at bounding box center [709, 119] width 243 height 27
type input "valve"
click at [844, 292] on div "No Projects Found Try refining your search." at bounding box center [579, 350] width 1075 height 312
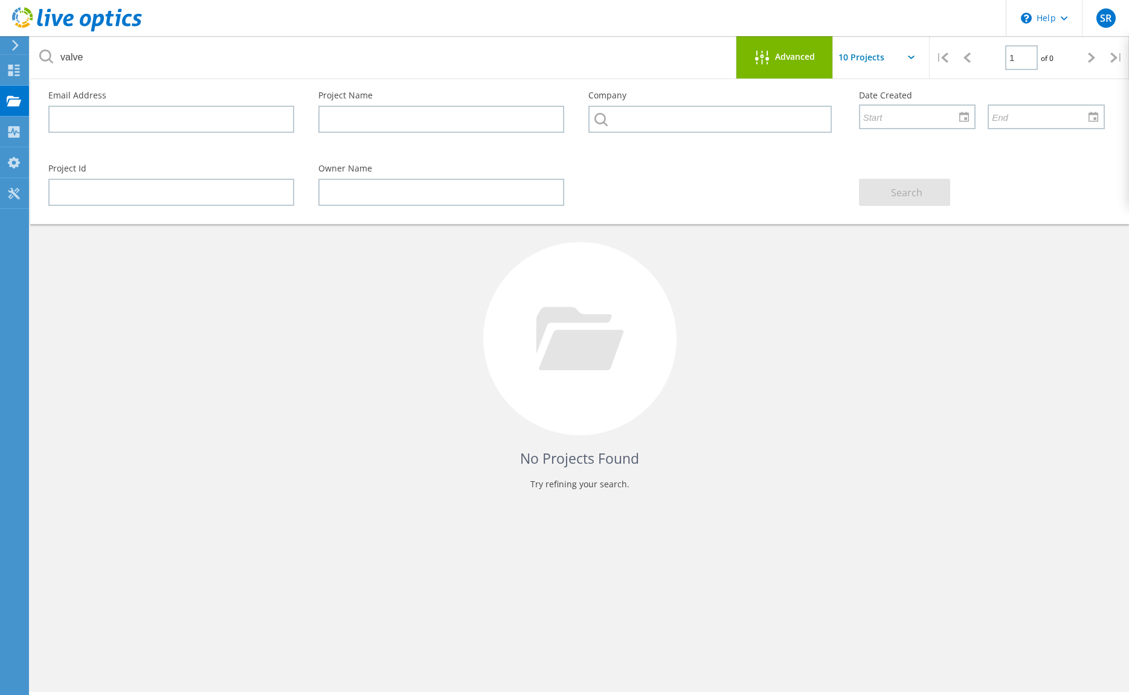
click at [233, 324] on div "No Projects Found Try refining your search." at bounding box center [579, 350] width 1075 height 312
